Goal: Transaction & Acquisition: Purchase product/service

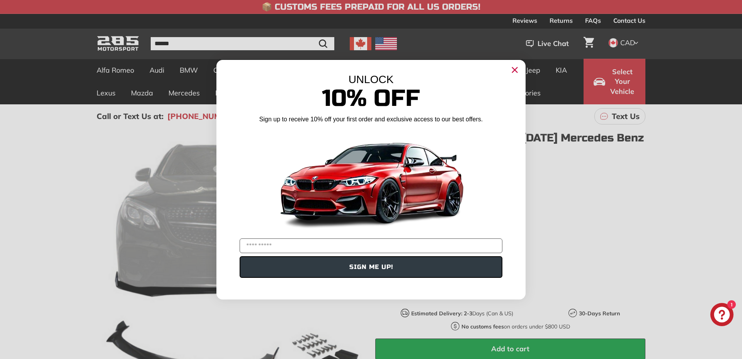
click at [515, 68] on circle "Close dialog" at bounding box center [515, 70] width 12 height 12
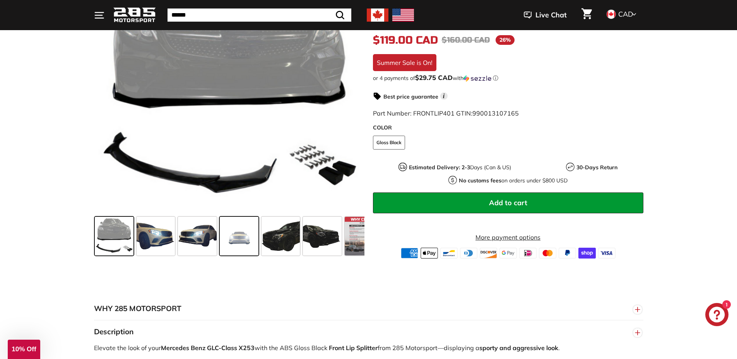
scroll to position [193, 0]
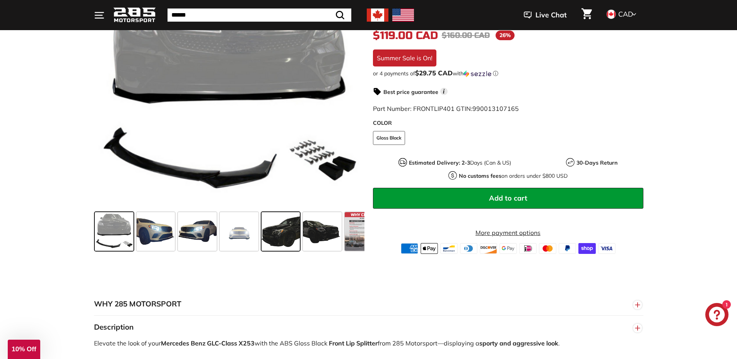
click at [286, 239] on span at bounding box center [280, 231] width 39 height 39
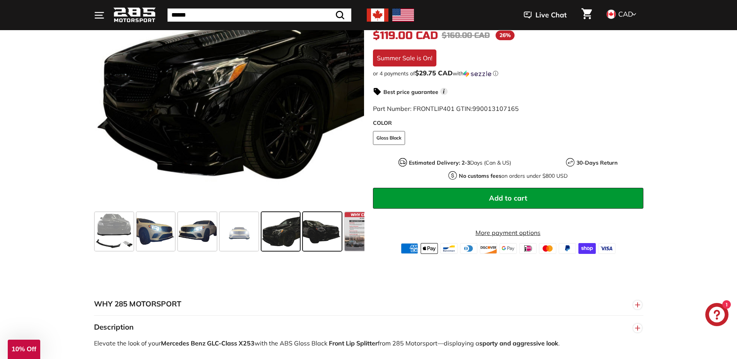
click at [330, 241] on span at bounding box center [322, 231] width 39 height 39
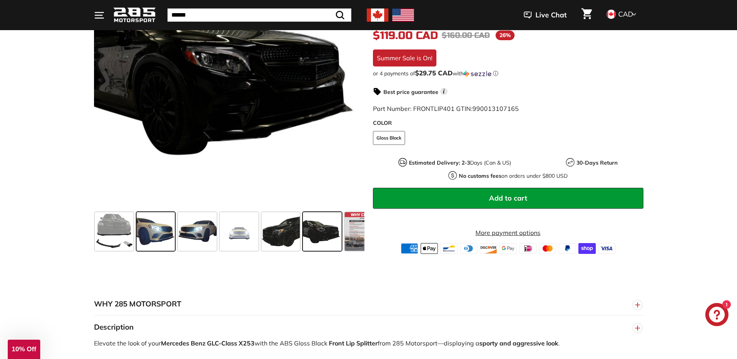
click at [167, 238] on span at bounding box center [156, 231] width 39 height 39
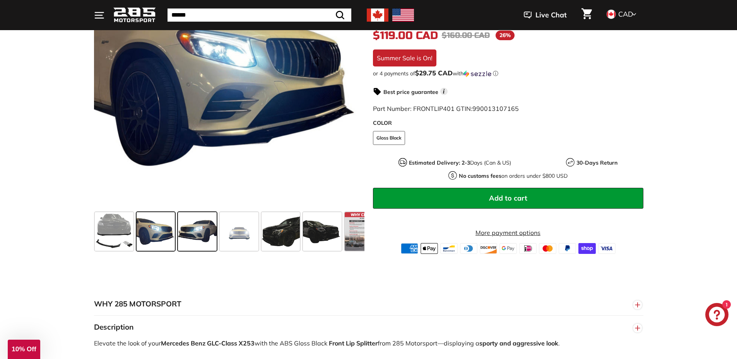
click at [195, 236] on span at bounding box center [197, 231] width 39 height 39
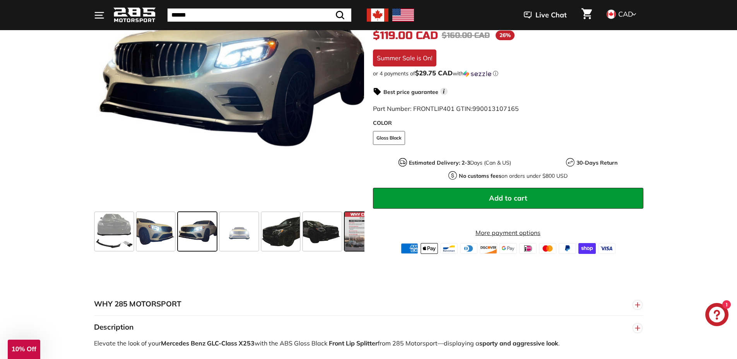
click at [348, 234] on span at bounding box center [364, 231] width 39 height 39
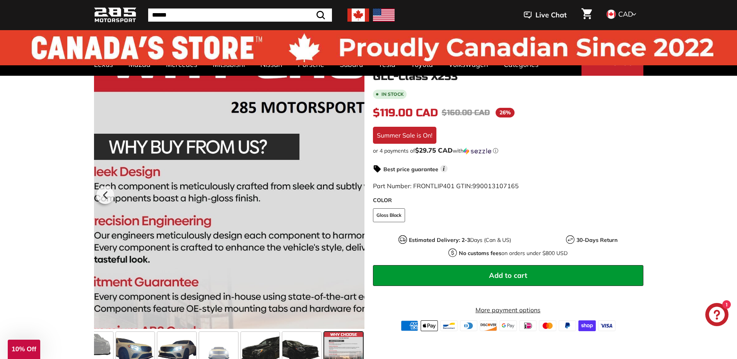
scroll to position [0, 0]
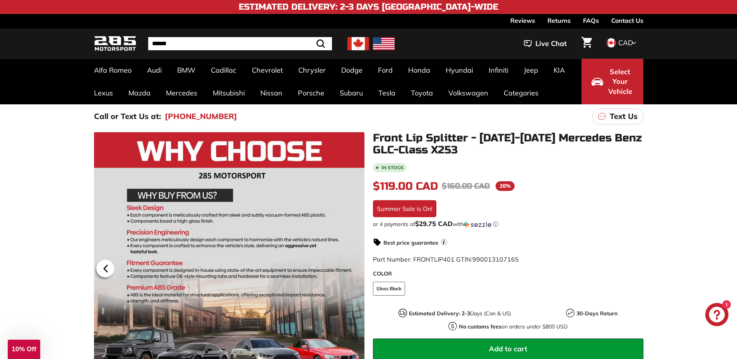
click at [105, 269] on icon at bounding box center [105, 268] width 3 height 7
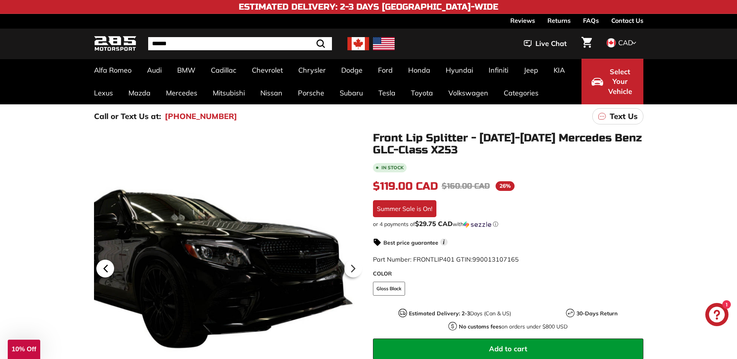
click at [105, 269] on icon at bounding box center [105, 268] width 3 height 7
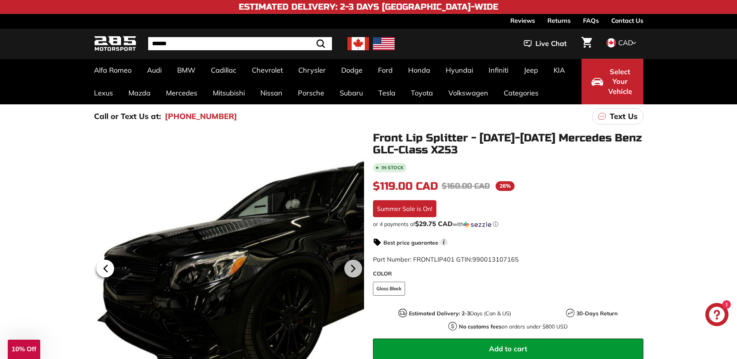
click at [105, 269] on icon at bounding box center [105, 268] width 3 height 7
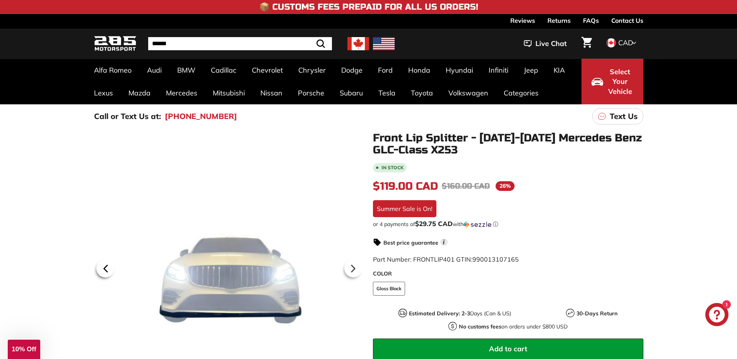
click at [105, 269] on icon at bounding box center [105, 268] width 3 height 7
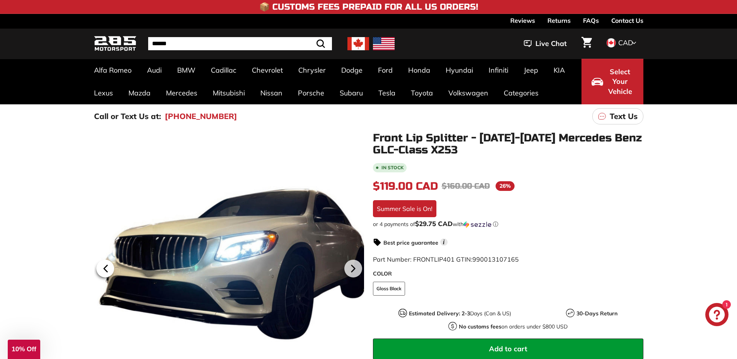
click at [105, 269] on icon at bounding box center [105, 268] width 3 height 7
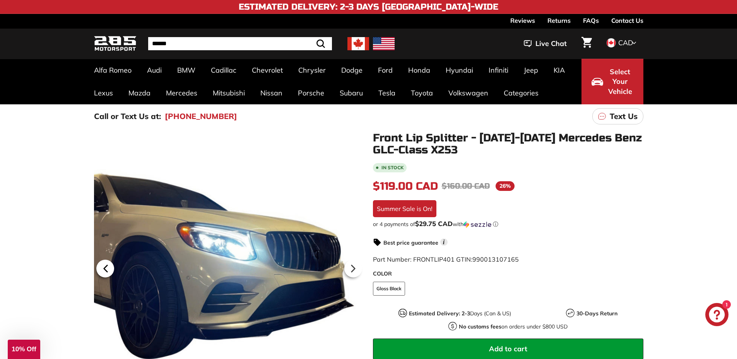
click at [105, 269] on icon at bounding box center [105, 268] width 3 height 7
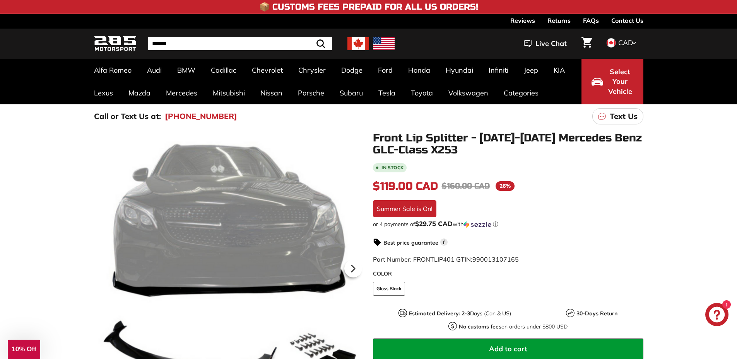
click at [105, 269] on div at bounding box center [229, 267] width 270 height 270
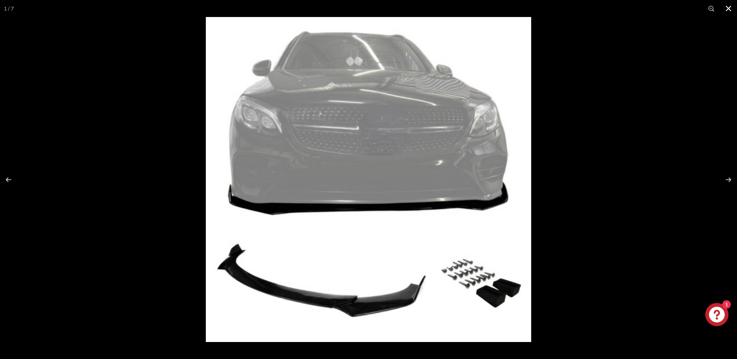
click at [726, 7] on button at bounding box center [728, 8] width 17 height 17
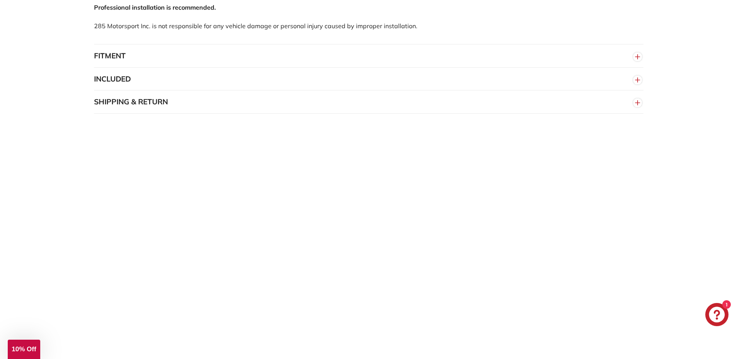
scroll to position [696, 0]
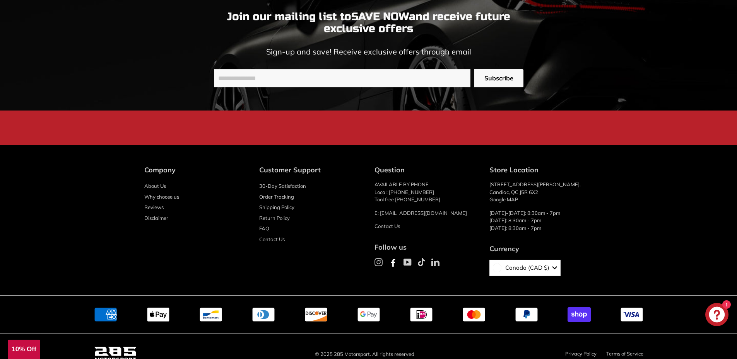
scroll to position [1543, 0]
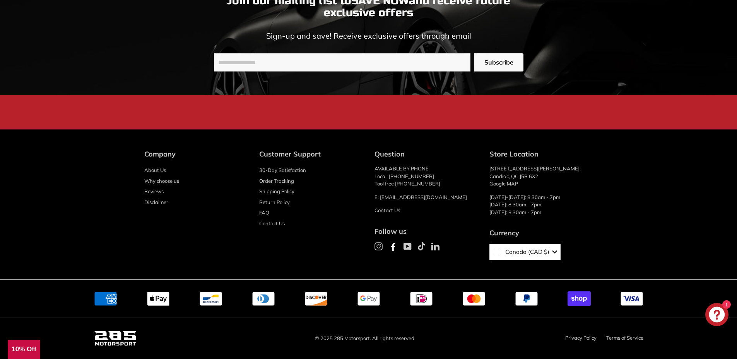
click at [511, 183] on link "Google MAP" at bounding box center [503, 184] width 29 height 6
